Goal: Submit feedback/report problem

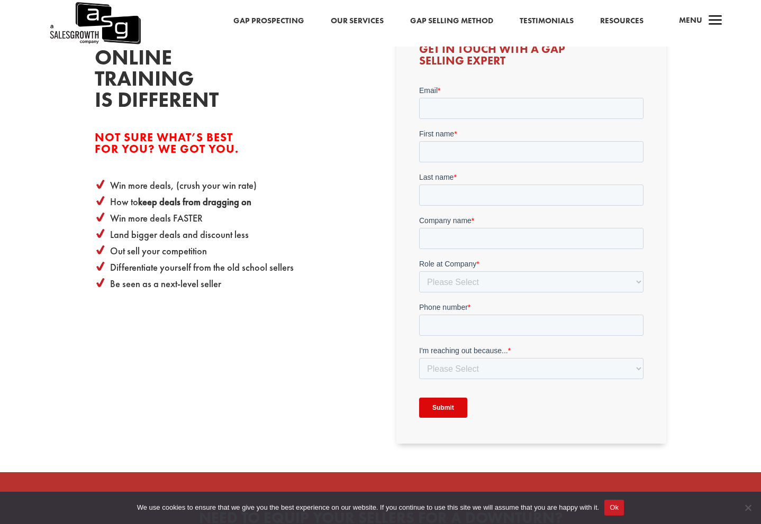
scroll to position [311, 0]
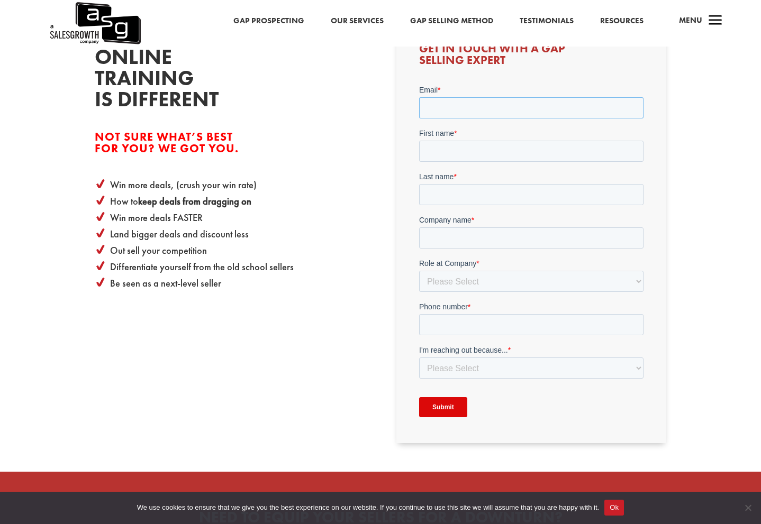
click at [477, 107] on input "Email *" at bounding box center [530, 107] width 224 height 21
type input "[PERSON_NAME][EMAIL_ADDRESS][DOMAIN_NAME]"
click at [466, 149] on input "First name *" at bounding box center [530, 150] width 224 height 21
type input "[PERSON_NAME]"
type input "Bloom"
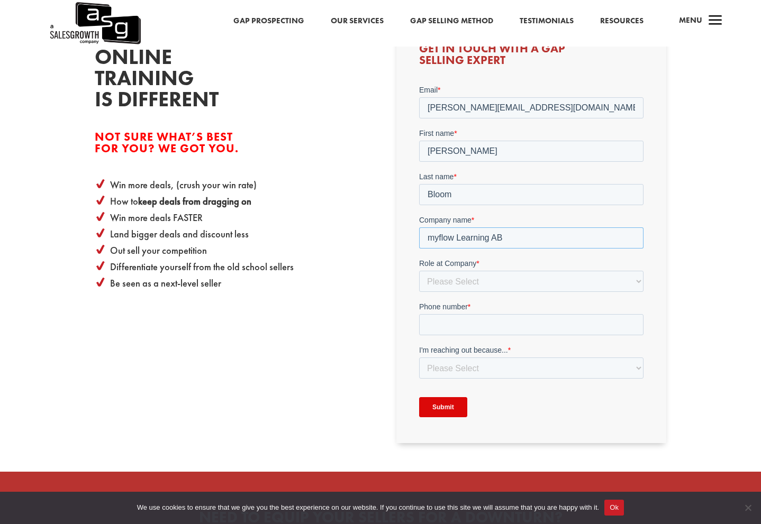
type input "myflow Learning AB"
click at [453, 277] on select "Please Select C-Level (CRO, CSO, etc) Senior Leadership (VP of Sales, VP of Ena…" at bounding box center [530, 280] width 224 height 21
select select "Director/Manager (Sales Director, Regional Sales Manager, etc)"
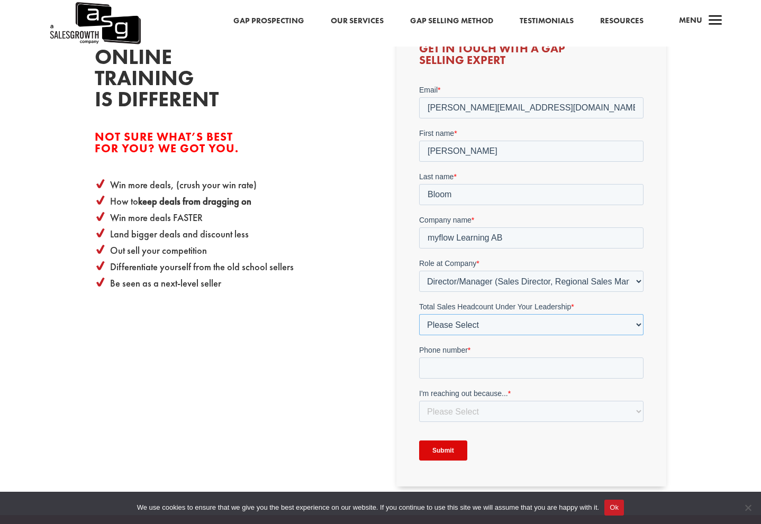
click at [444, 324] on select "Please Select Just Me 1-9 [PHONE_NUMBER] [PHONE_NUMBER]+" at bounding box center [530, 324] width 224 height 21
select select "1-9"
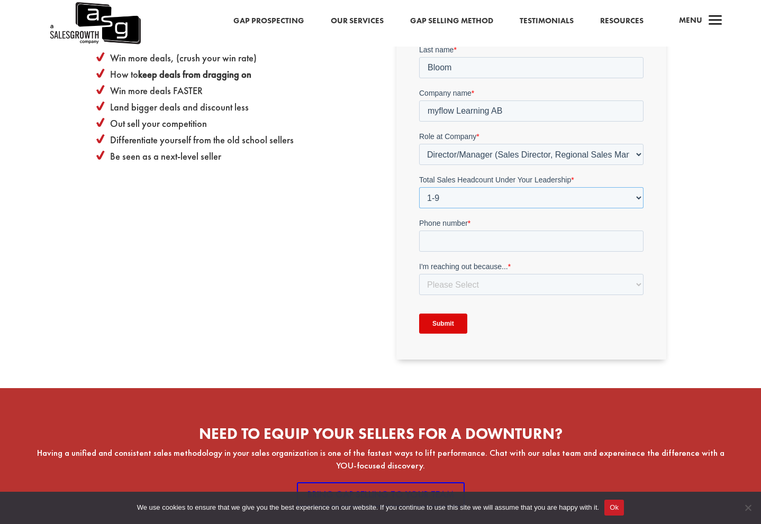
scroll to position [438, 0]
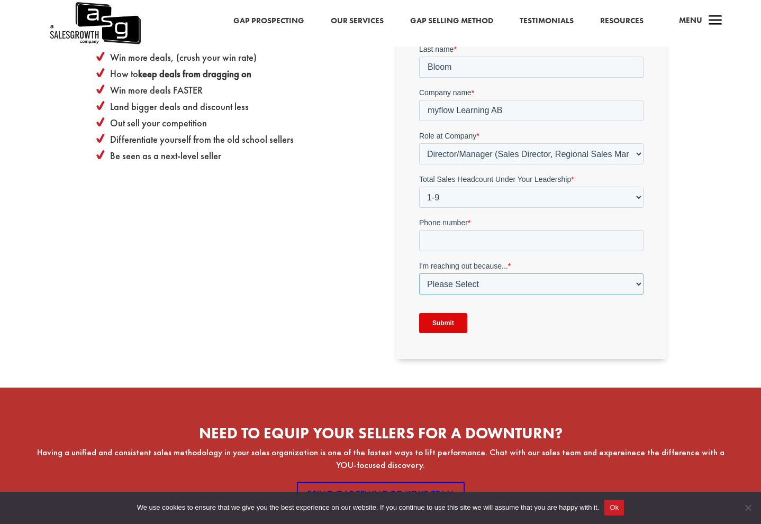
click at [453, 286] on select "Please Select I am inquiring about setting my team up on Gap Selling Online Tra…" at bounding box center [530, 283] width 224 height 21
select select "I am already a member and have a question about my Gap Selling Online Training"
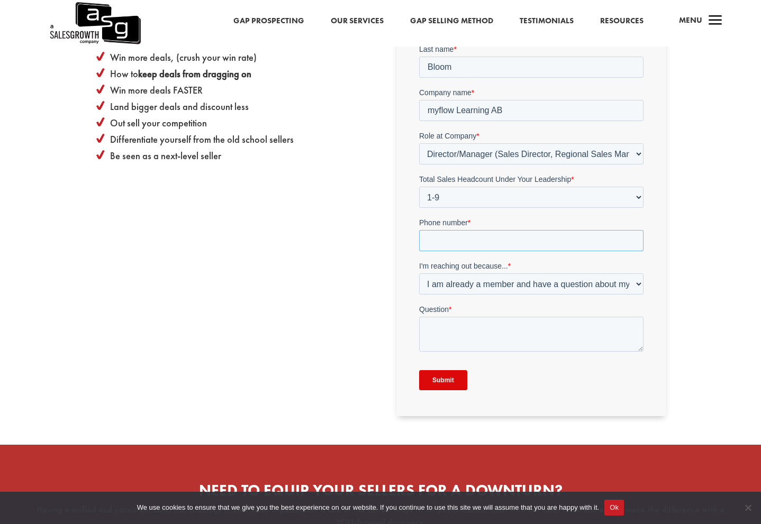
click at [444, 237] on input "Phone number *" at bounding box center [530, 240] width 224 height 21
type input "0046763210626"
click at [429, 331] on textarea "Question *" at bounding box center [530, 334] width 224 height 35
click at [427, 329] on textarea "I want to cancel my subscription" at bounding box center [530, 334] width 224 height 35
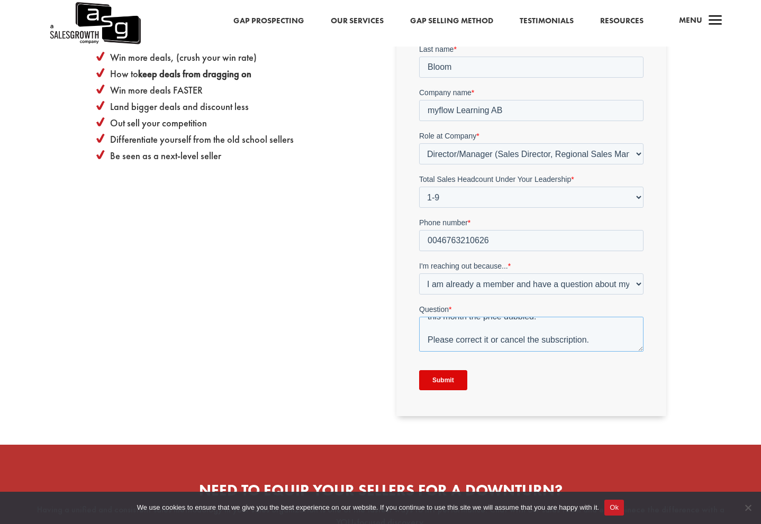
click at [492, 324] on textarea "Hi, Why have my price dubbled this month? I have been on a ongoing subscription…" at bounding box center [530, 334] width 224 height 35
click at [460, 329] on textarea "Hi, Why have my price dubbled this month? I have been on a ongoing subscription…" at bounding box center [530, 334] width 224 height 35
drag, startPoint x: 483, startPoint y: 341, endPoint x: 492, endPoint y: 344, distance: 9.0
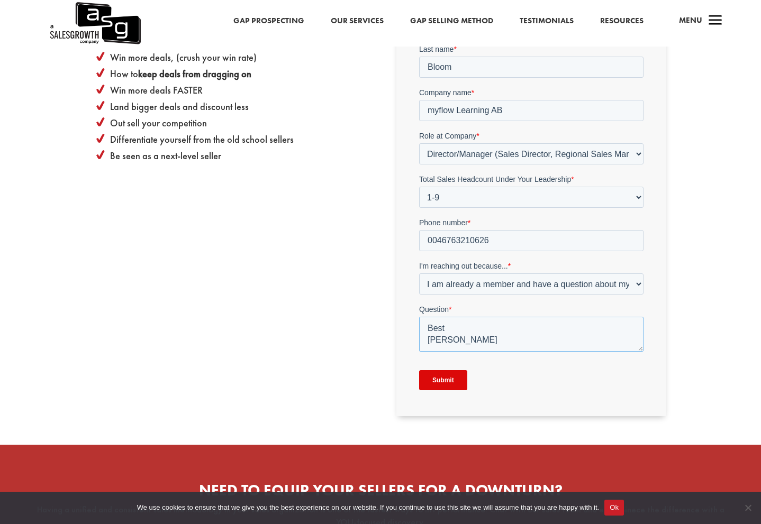
click at [484, 342] on textarea "Hi, Why have my price dubbled this month? I have been on a ongoing subscription…" at bounding box center [530, 334] width 224 height 35
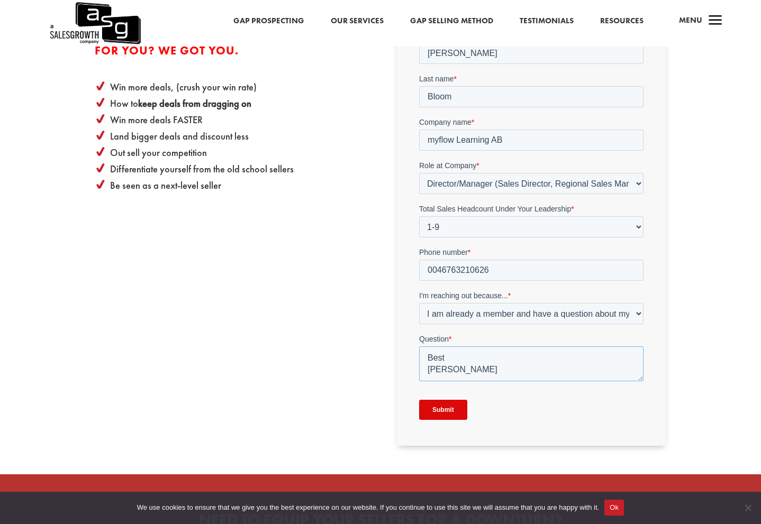
scroll to position [405, 0]
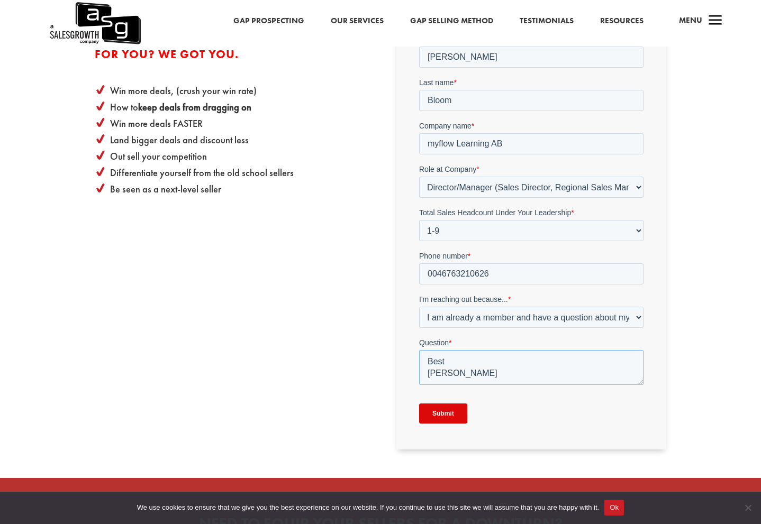
type textarea "Hi, Why have my price dubbled this month? I have been on a ongoing subscription…"
click at [442, 412] on input "Submit" at bounding box center [442, 414] width 48 height 20
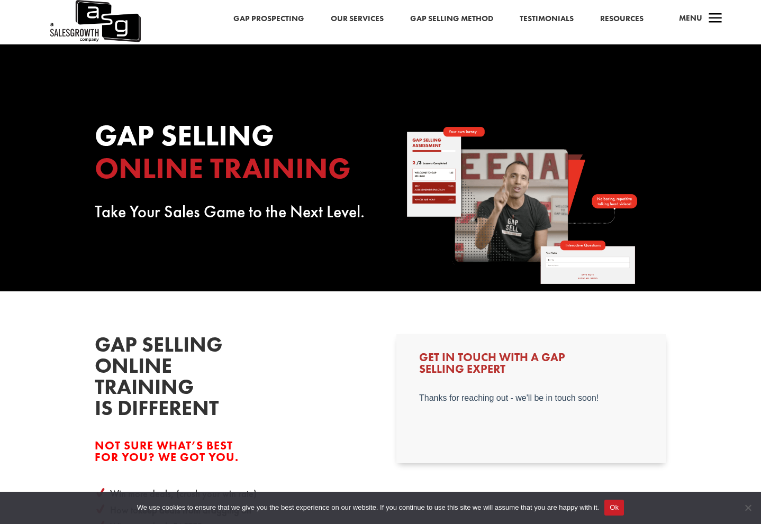
scroll to position [0, 0]
